Goal: Information Seeking & Learning: Learn about a topic

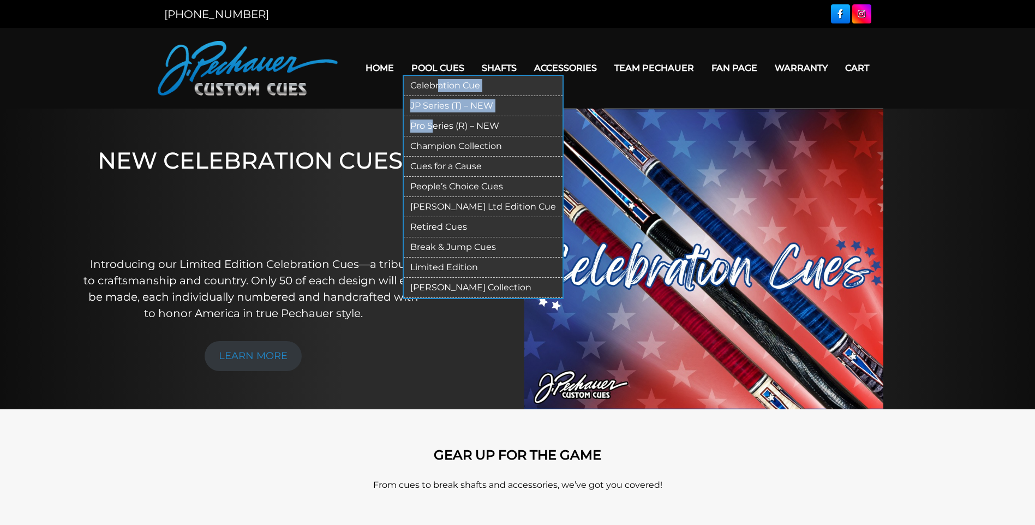
drag, startPoint x: 438, startPoint y: 74, endPoint x: 434, endPoint y: 120, distance: 46.0
click at [434, 120] on ul "Celebration Cue JP Series (T) – NEW Pro Series (R) – NEW Champion Collection Cu…" at bounding box center [483, 187] width 161 height 224
click at [438, 124] on link "Pro Series (R) – NEW" at bounding box center [483, 126] width 159 height 20
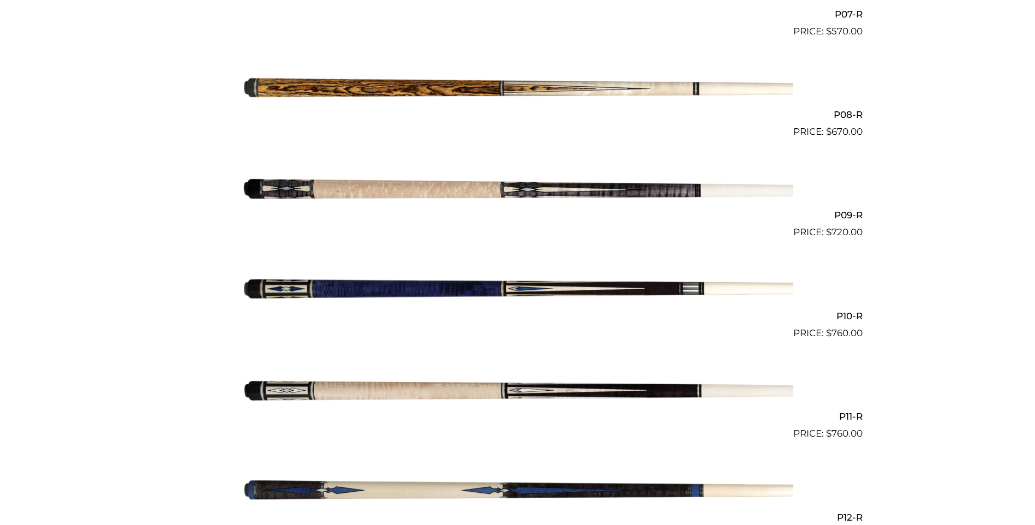
scroll to position [1116, 0]
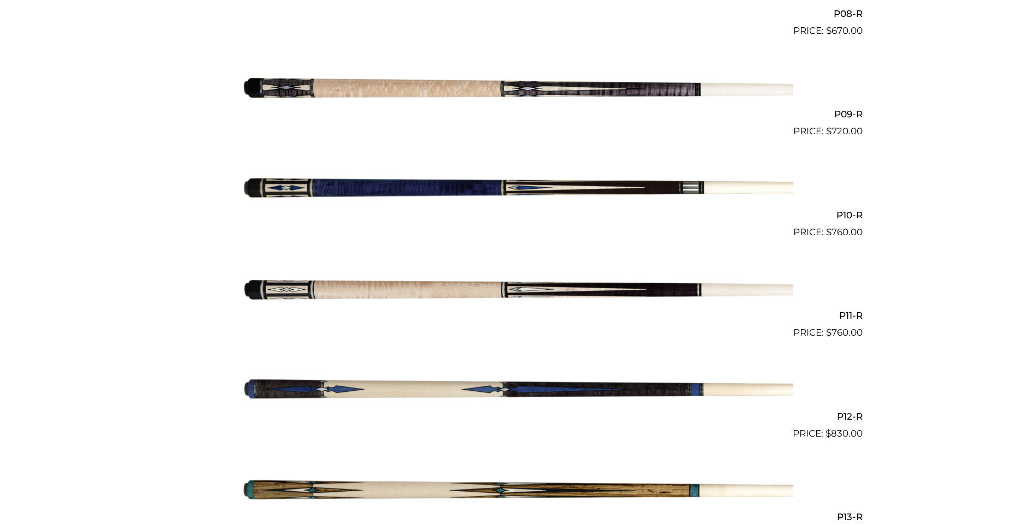
click at [446, 199] on img at bounding box center [517, 189] width 551 height 92
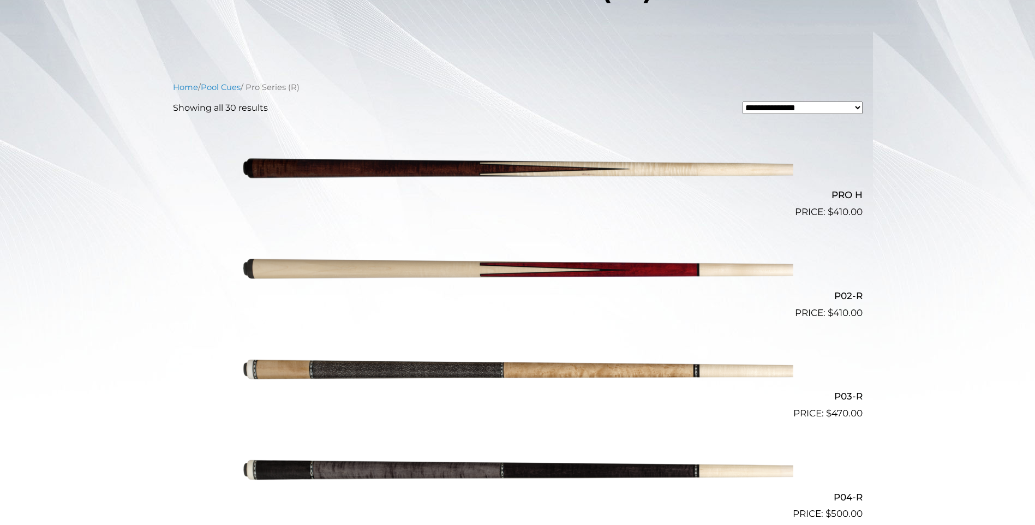
scroll to position [0, 0]
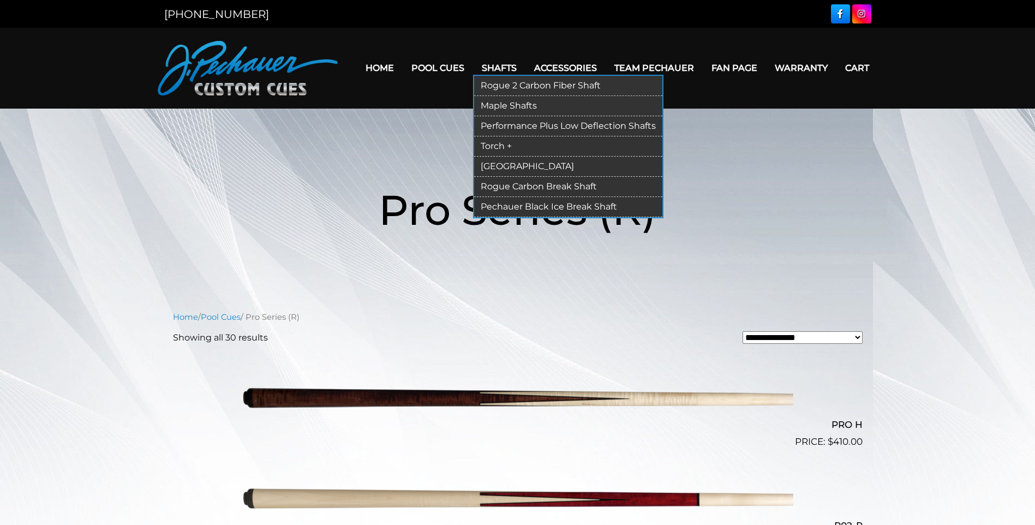
click at [522, 85] on link "Rogue 2 Carbon Fiber Shaft" at bounding box center [568, 86] width 188 height 20
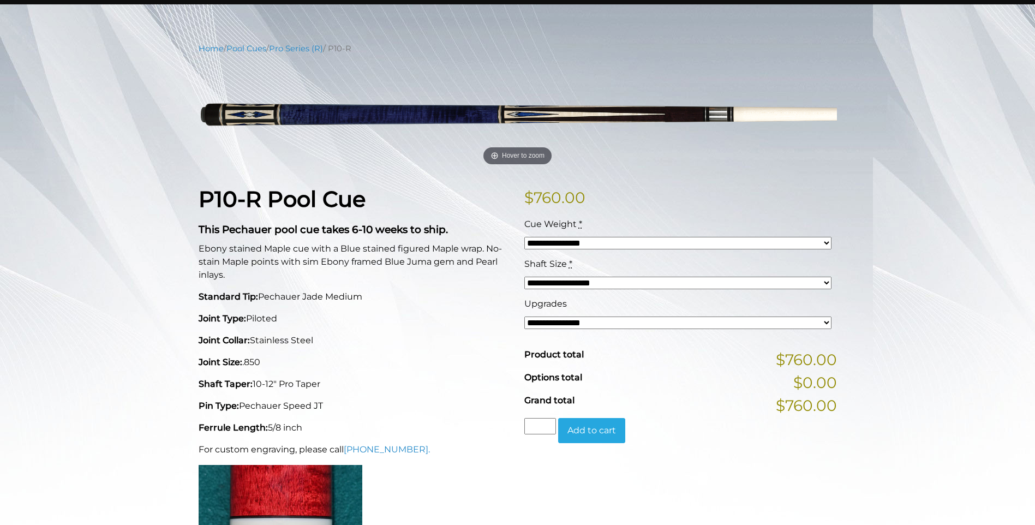
scroll to position [88, 0]
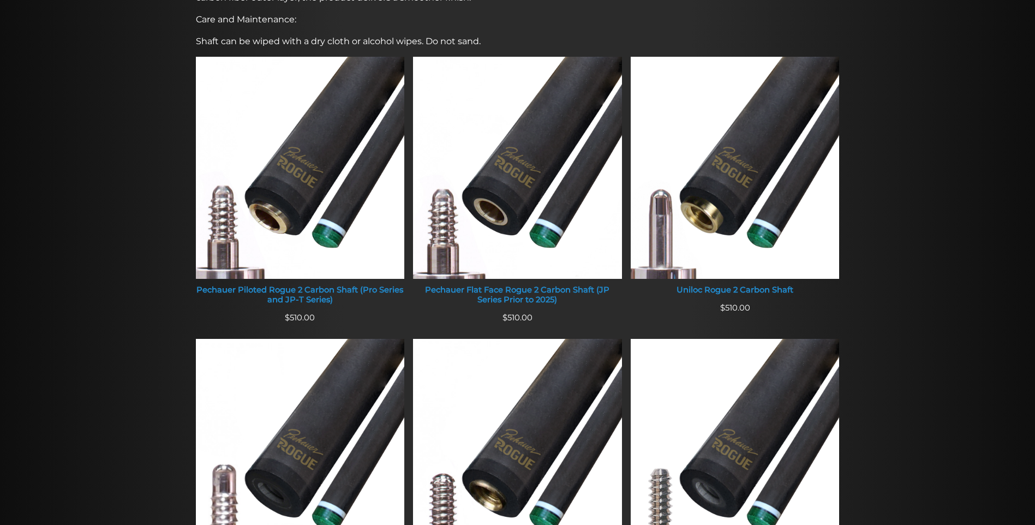
scroll to position [362, 0]
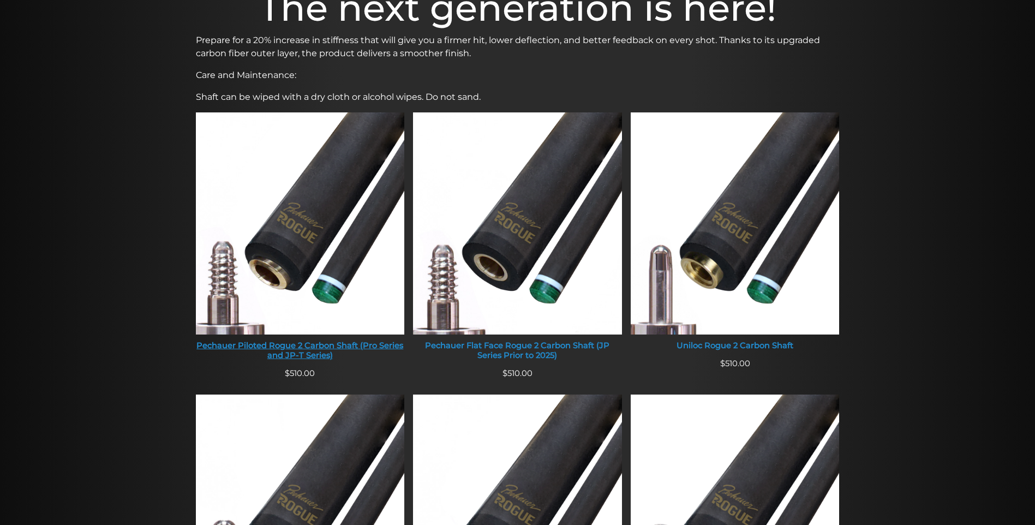
click at [328, 353] on div "Pechauer Piloted Rogue 2 Carbon Shaft (Pro Series and JP-T Series)" at bounding box center [300, 350] width 209 height 19
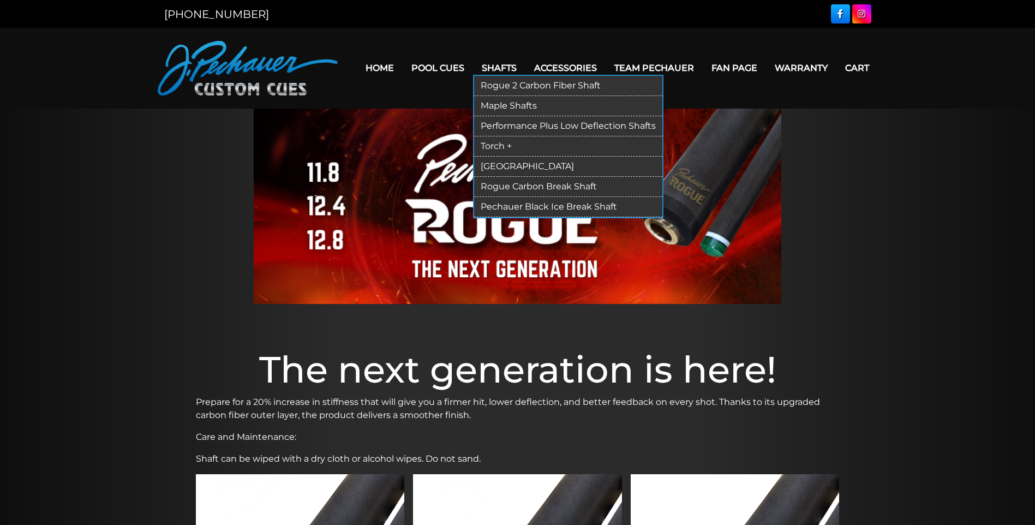
click at [567, 185] on link "Rogue Carbon Break Shaft" at bounding box center [568, 187] width 188 height 20
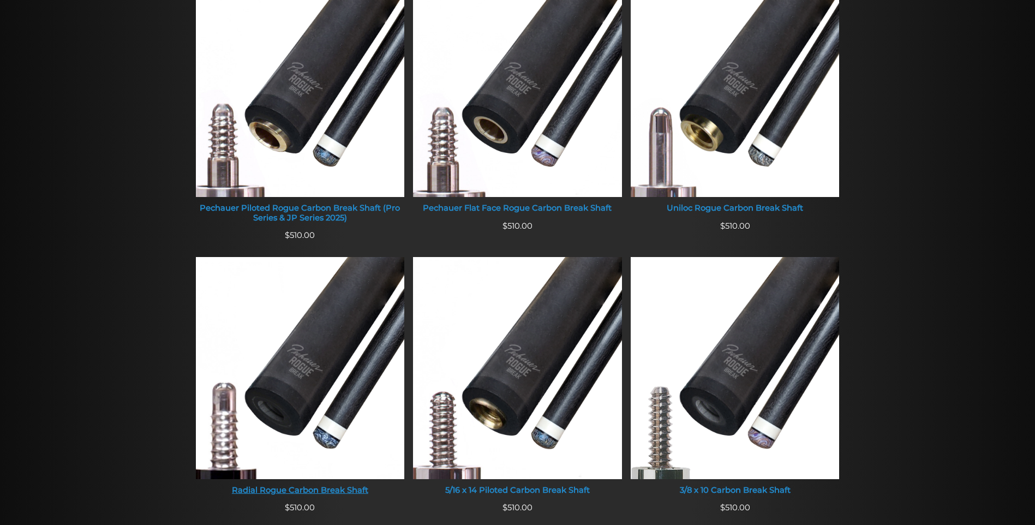
scroll to position [457, 0]
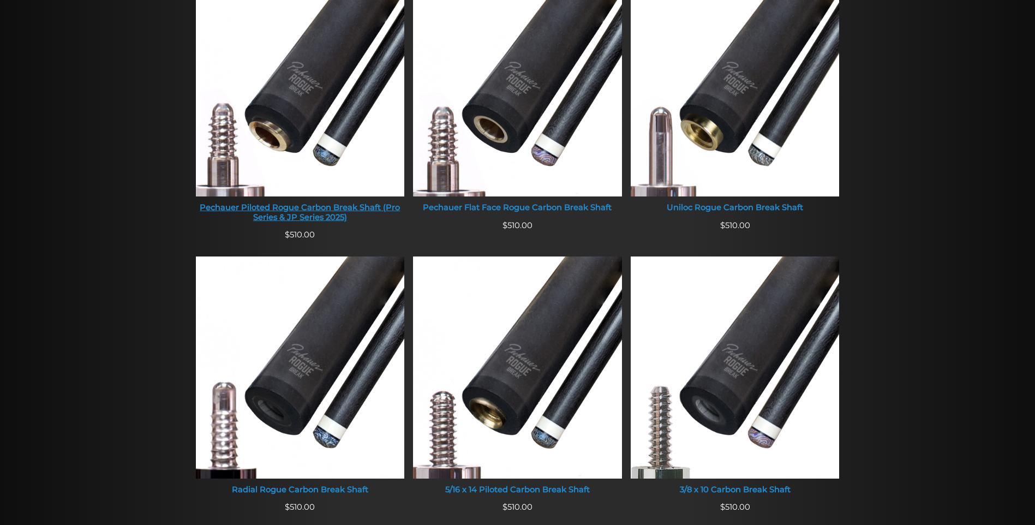
click at [328, 215] on div "Pechauer Piloted Rogue Carbon Break Shaft (Pro Series & JP Series 2025)" at bounding box center [300, 212] width 209 height 19
